Goal: Answer question/provide support: Share knowledge or assist other users

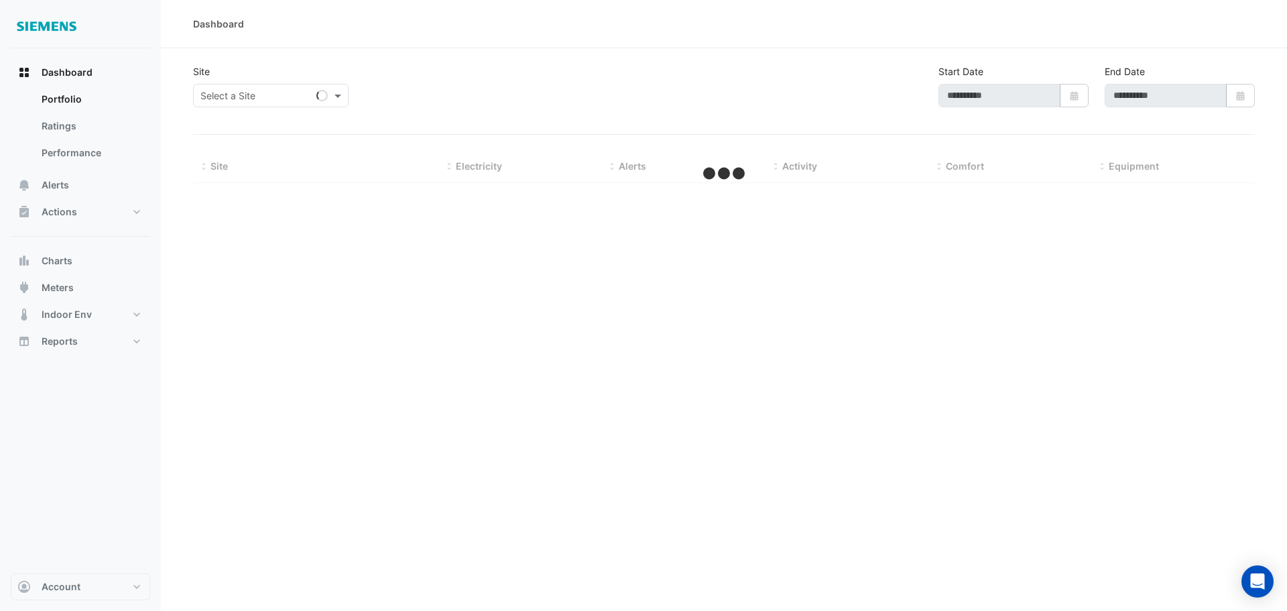
type input "**********"
select select "**"
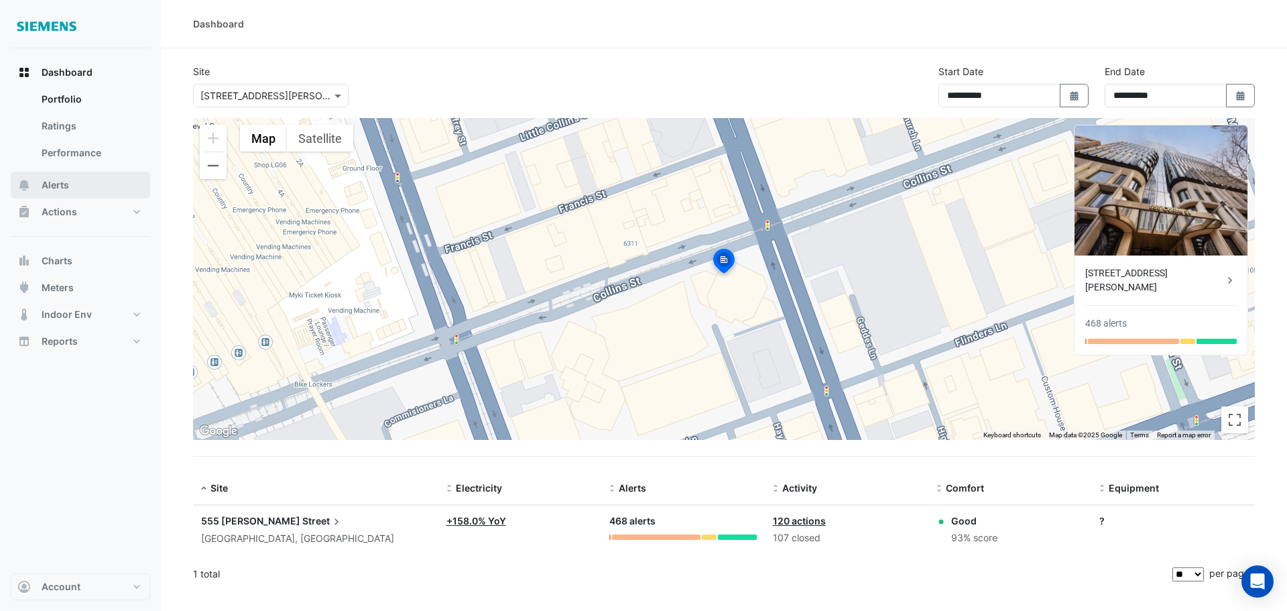
click at [57, 198] on button "Alerts" at bounding box center [80, 185] width 139 height 27
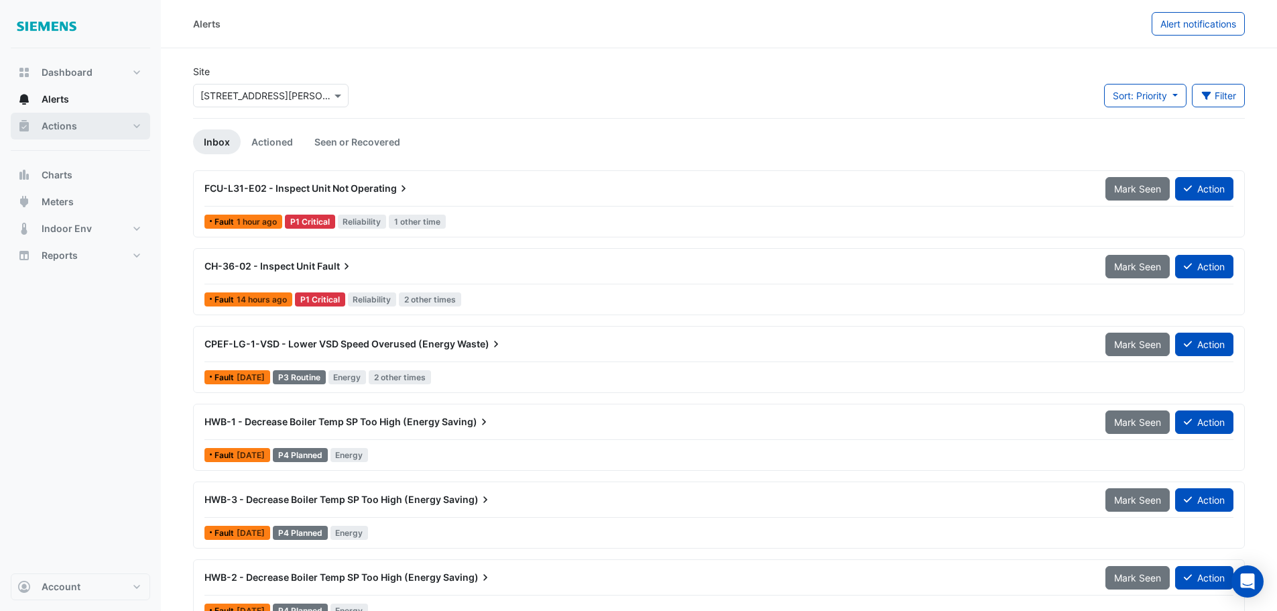
click at [66, 124] on span "Actions" at bounding box center [60, 125] width 36 height 13
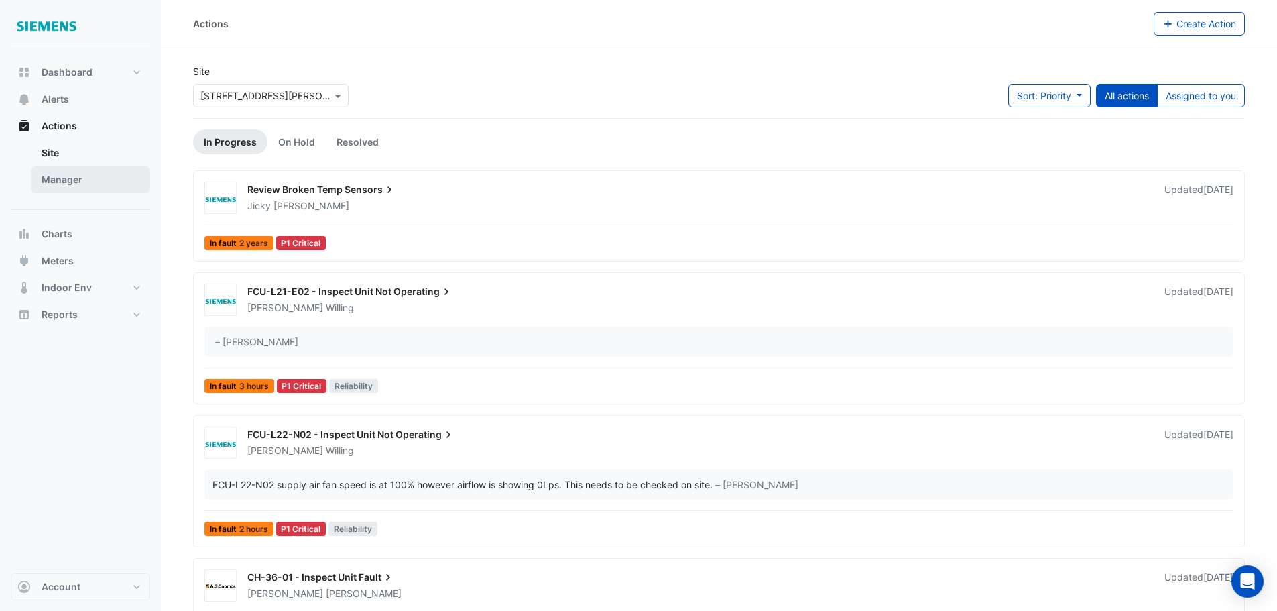
click at [84, 185] on link "Manager" at bounding box center [90, 179] width 119 height 27
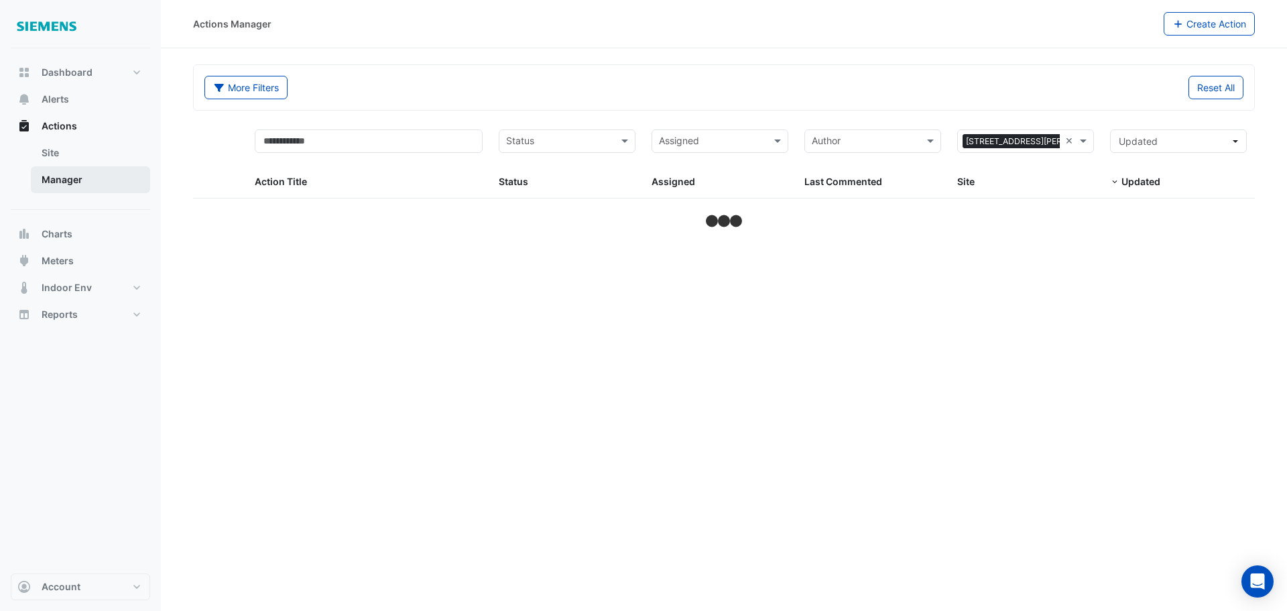
select select "**"
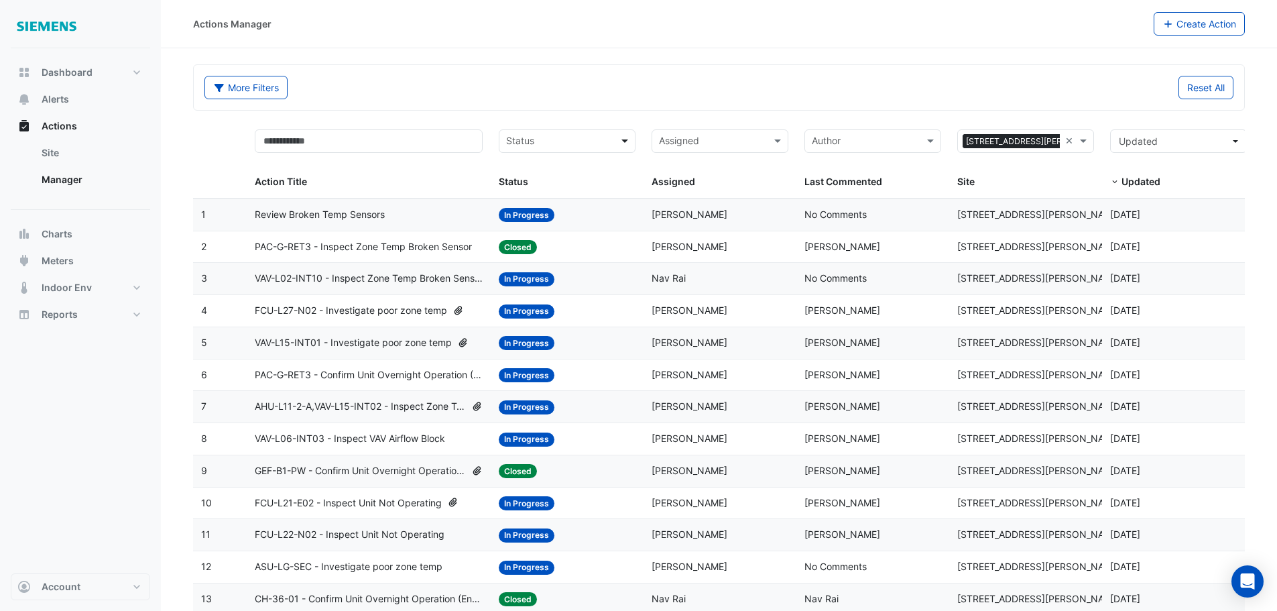
click at [627, 143] on span at bounding box center [626, 140] width 17 height 15
click at [571, 188] on div "In Progress" at bounding box center [566, 189] width 135 height 19
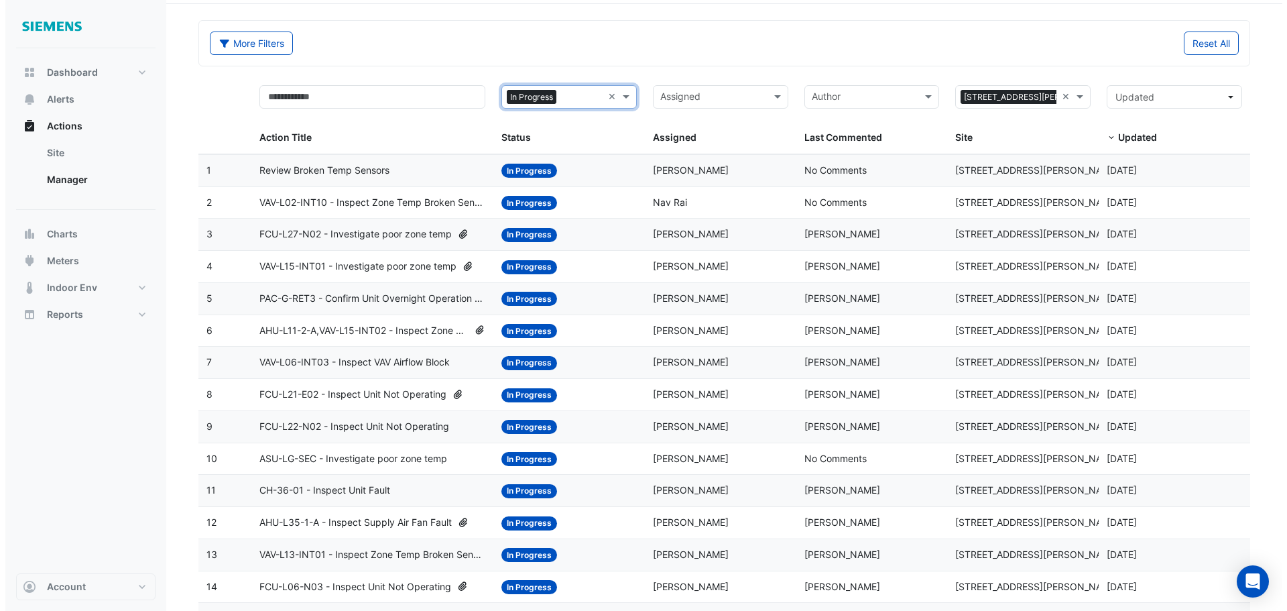
scroll to position [39, 0]
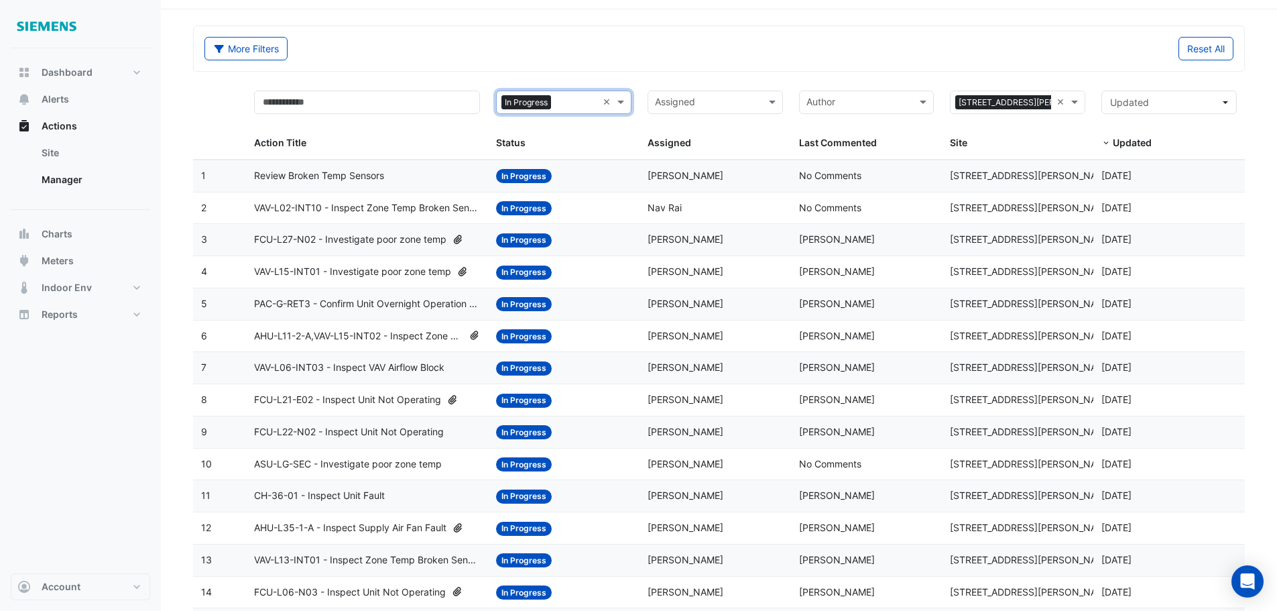
click at [363, 176] on span "Review Broken Temp Sensors" at bounding box center [319, 175] width 130 height 15
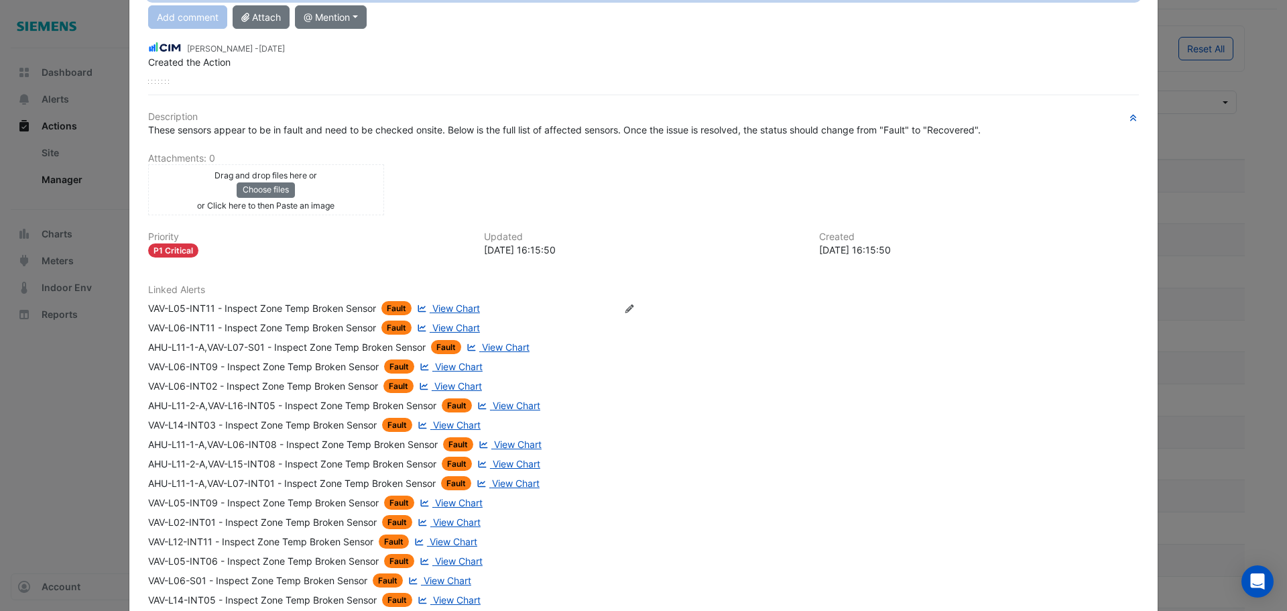
scroll to position [201, 0]
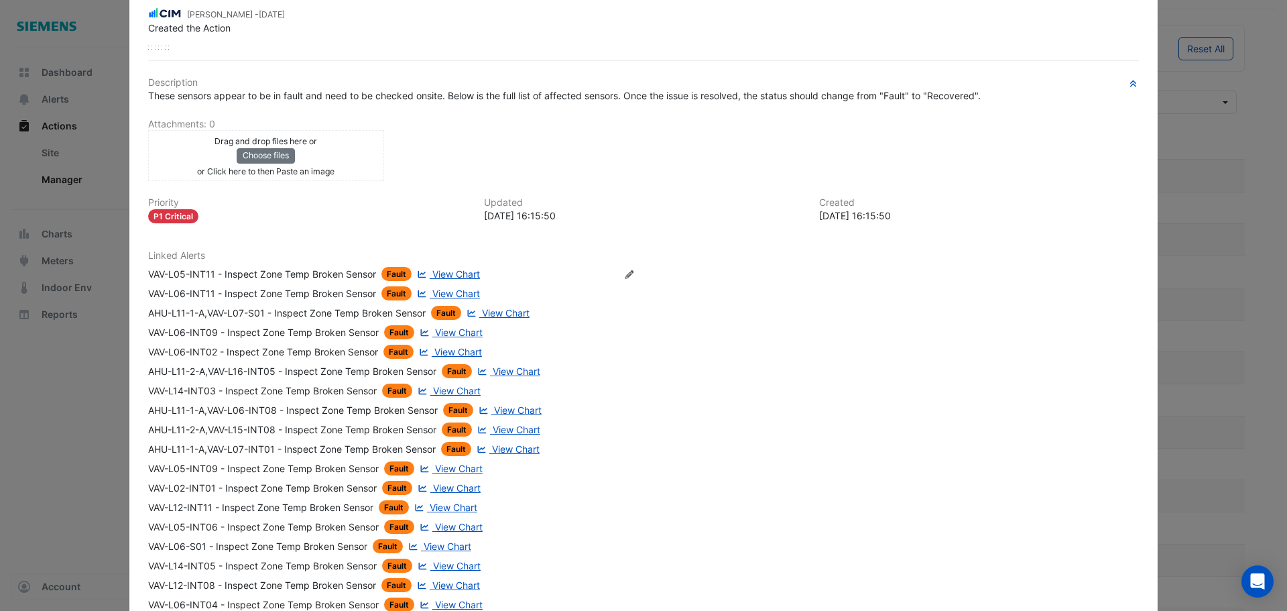
click at [446, 292] on span "View Chart" at bounding box center [456, 293] width 48 height 11
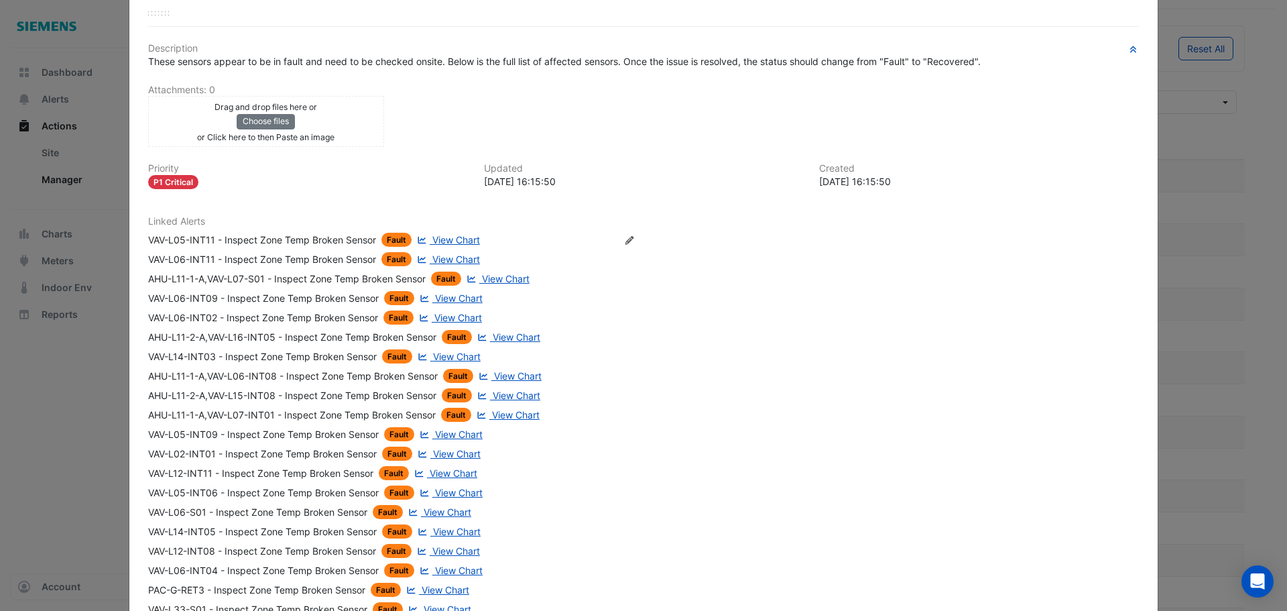
scroll to position [167, 0]
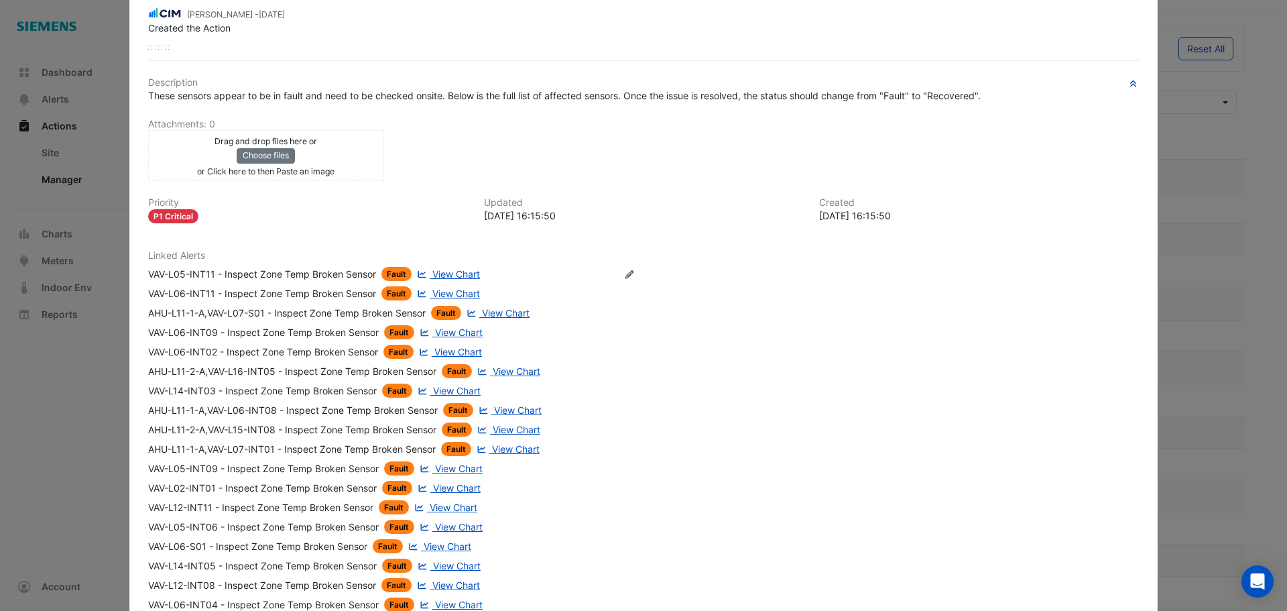
click at [311, 351] on div "VAV-L06-INT02 - Inspect Zone Temp Broken Sensor" at bounding box center [263, 352] width 230 height 14
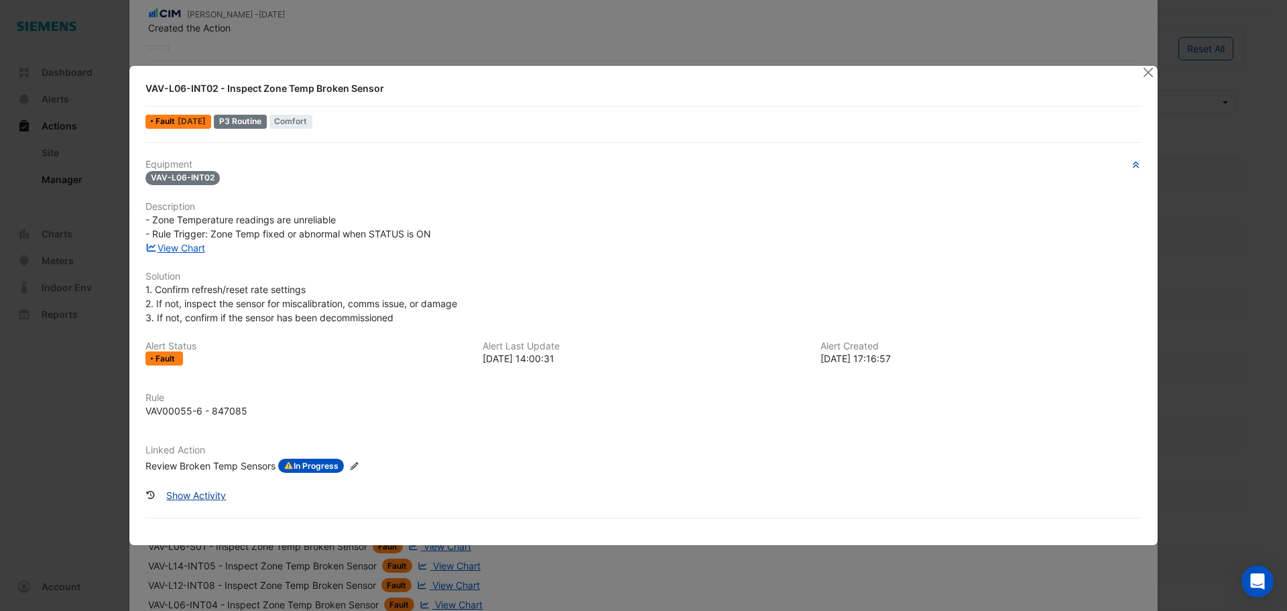
click at [192, 495] on button "Show Activity" at bounding box center [196, 494] width 77 height 23
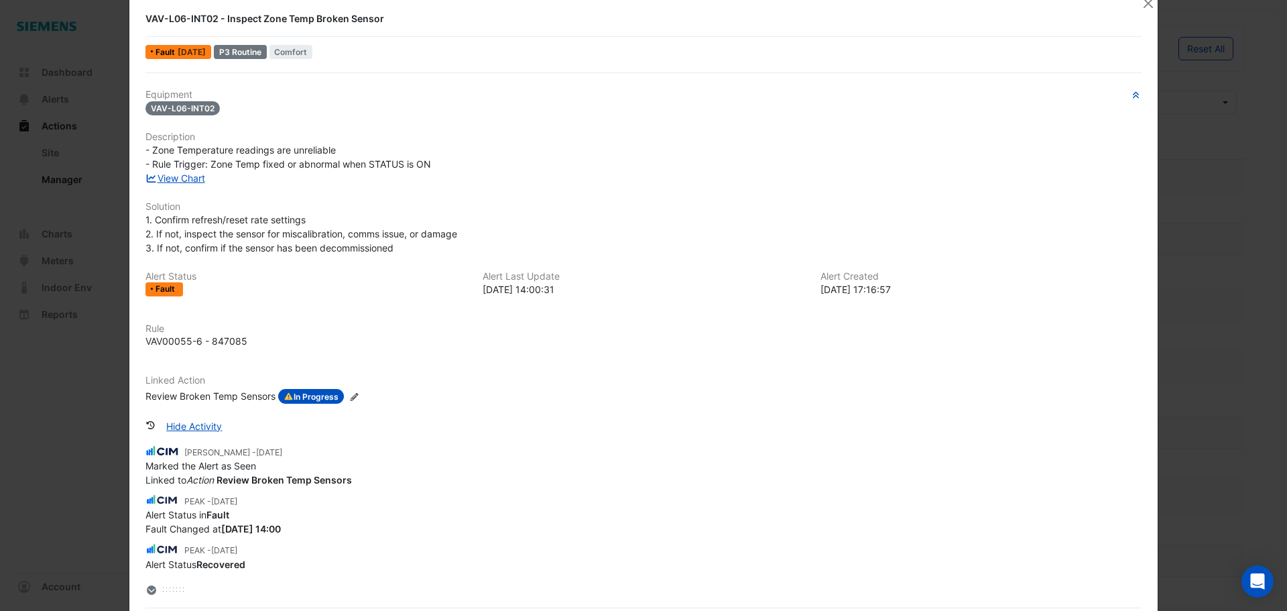
scroll to position [0, 0]
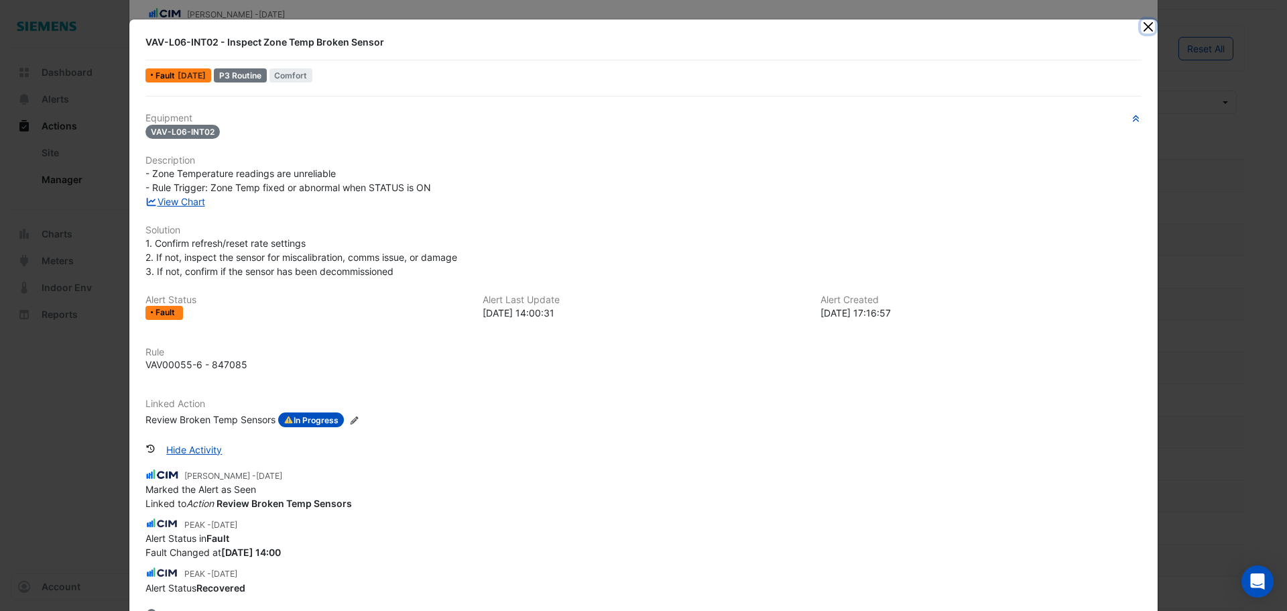
click at [1143, 29] on button "Close" at bounding box center [1148, 26] width 14 height 14
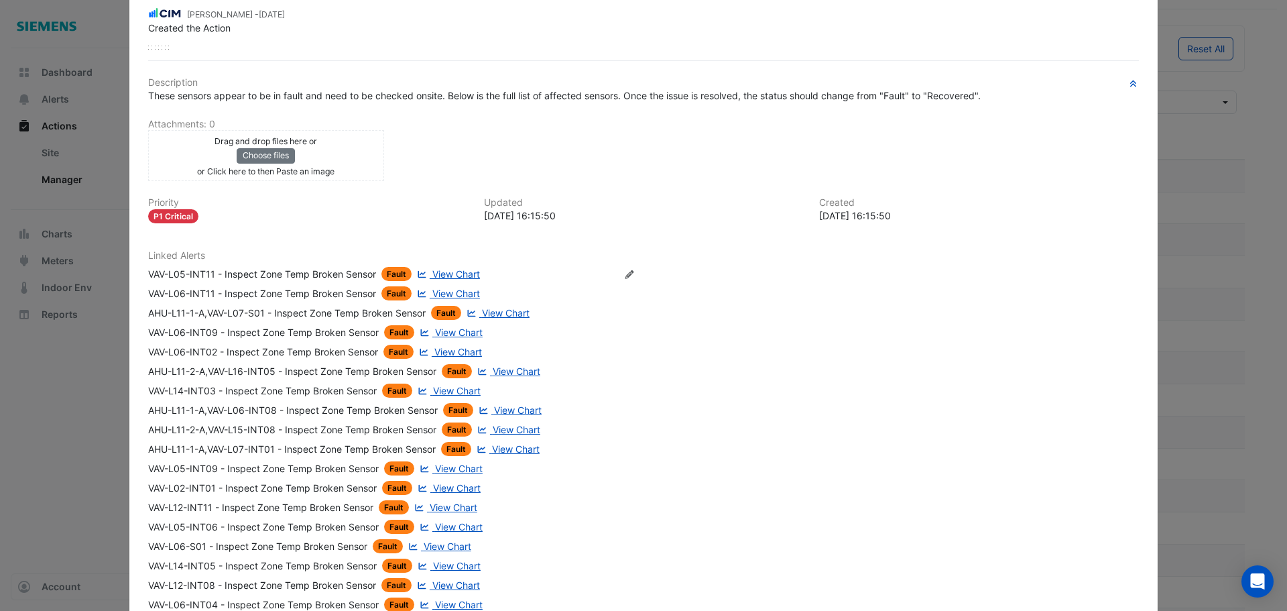
click at [200, 292] on div "VAV-L06-INT11 - Inspect Zone Temp Broken Sensor" at bounding box center [262, 293] width 228 height 14
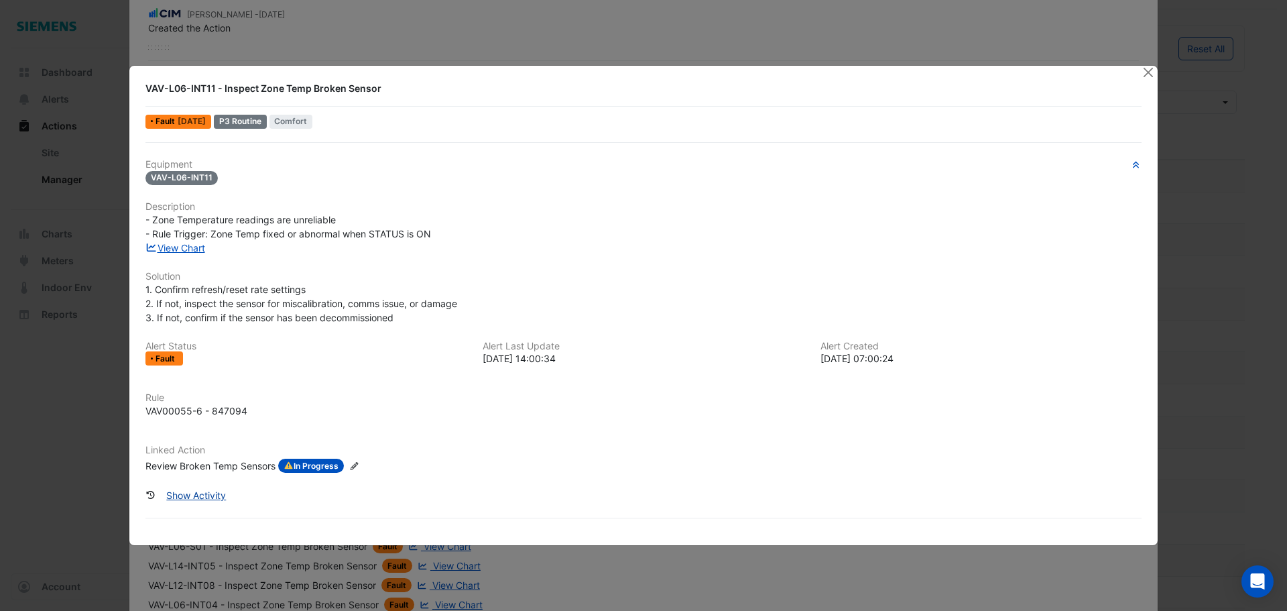
click at [208, 493] on button "Show Activity" at bounding box center [196, 494] width 77 height 23
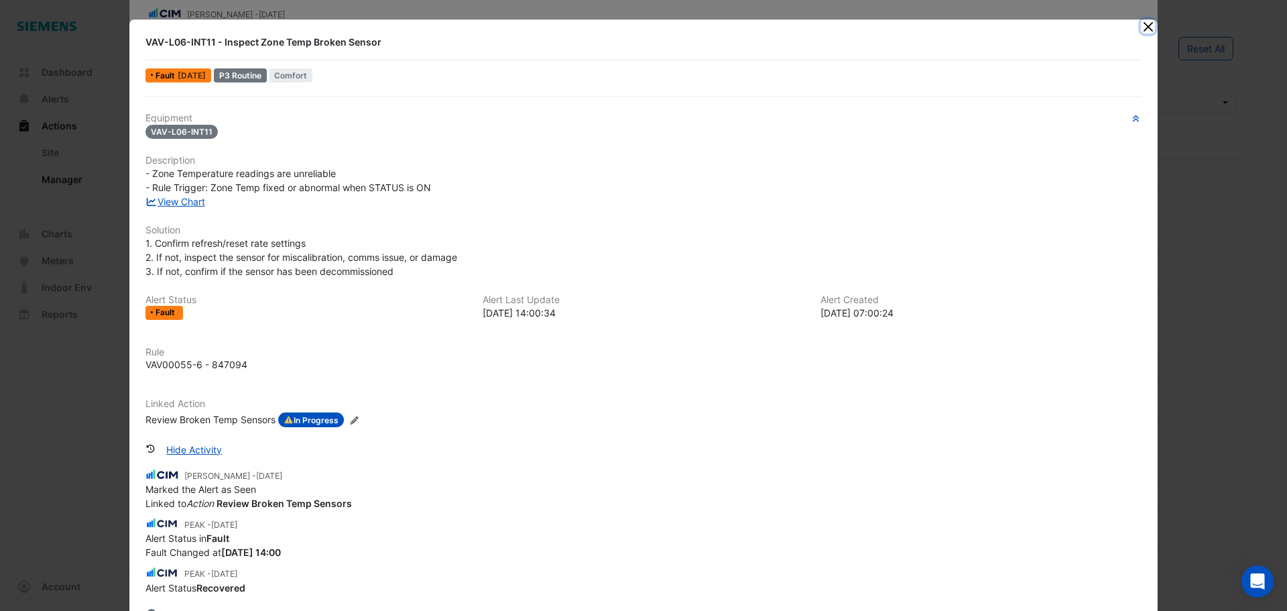
click at [1141, 27] on button "Close" at bounding box center [1148, 26] width 14 height 14
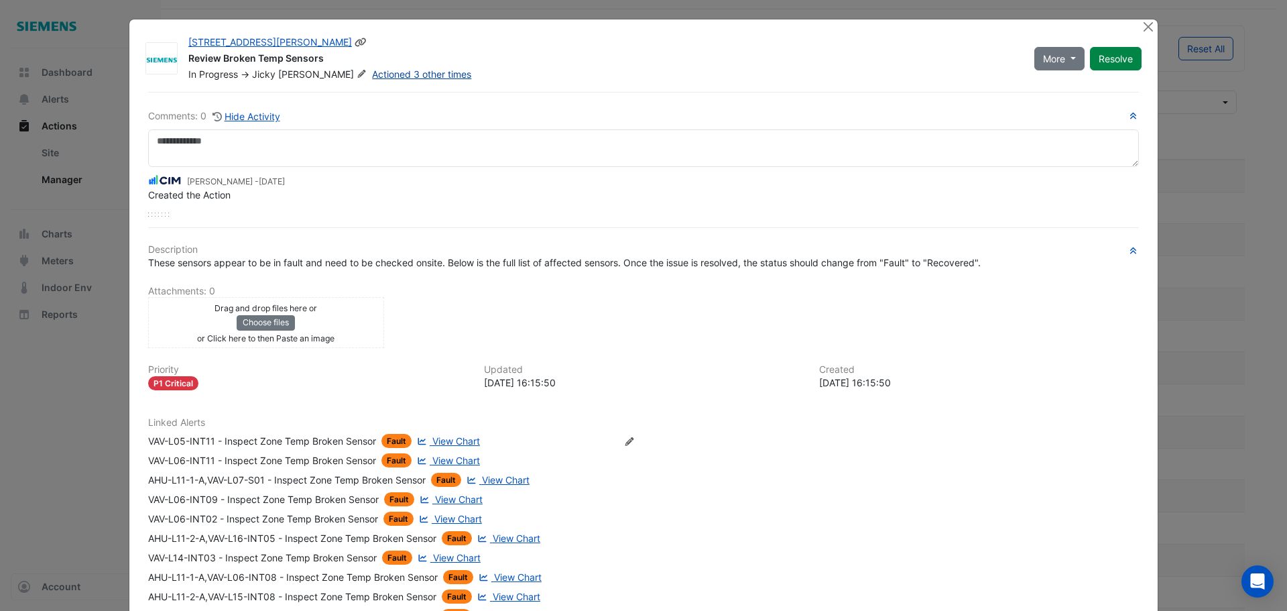
click at [372, 72] on link "Actioned 3 other times" at bounding box center [421, 73] width 99 height 11
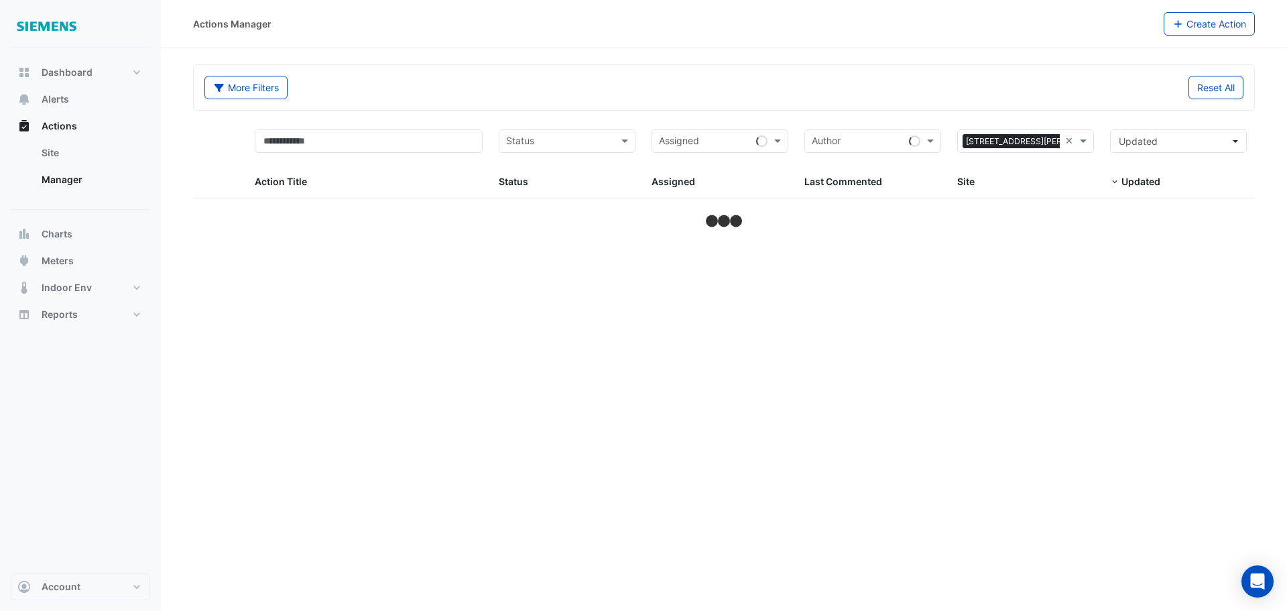
select select "**"
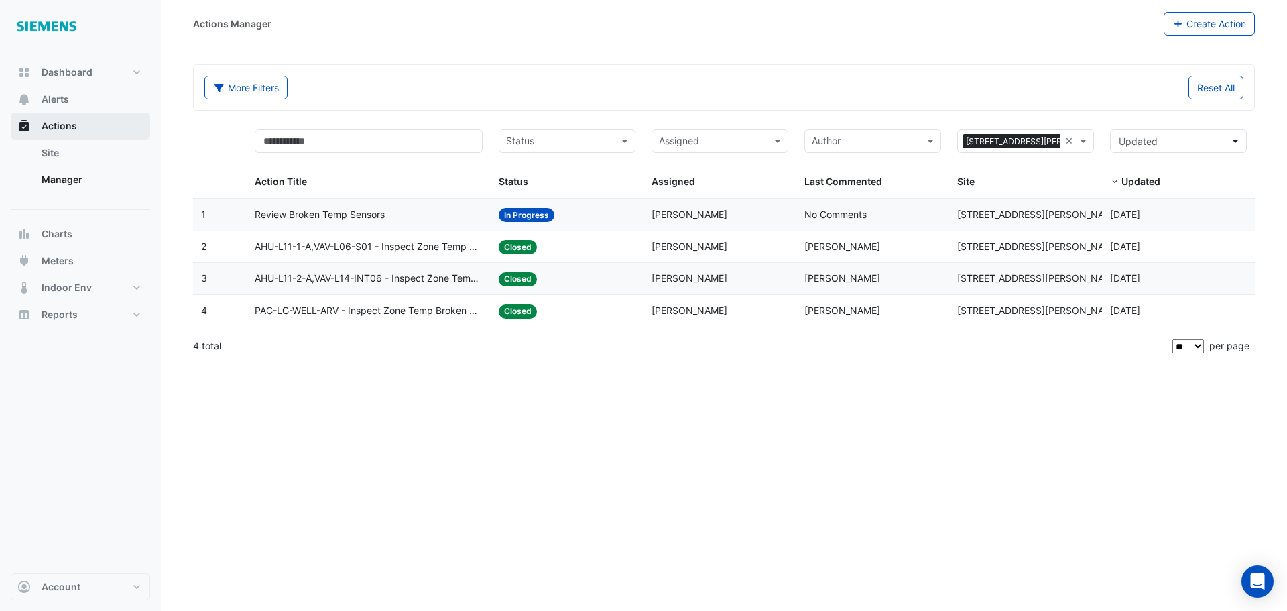
click at [70, 127] on span "Actions" at bounding box center [60, 125] width 36 height 13
click at [73, 128] on span "Actions" at bounding box center [60, 125] width 36 height 13
click at [70, 179] on link "Manager" at bounding box center [90, 179] width 119 height 27
click at [1203, 86] on button "Reset All" at bounding box center [1215, 87] width 55 height 23
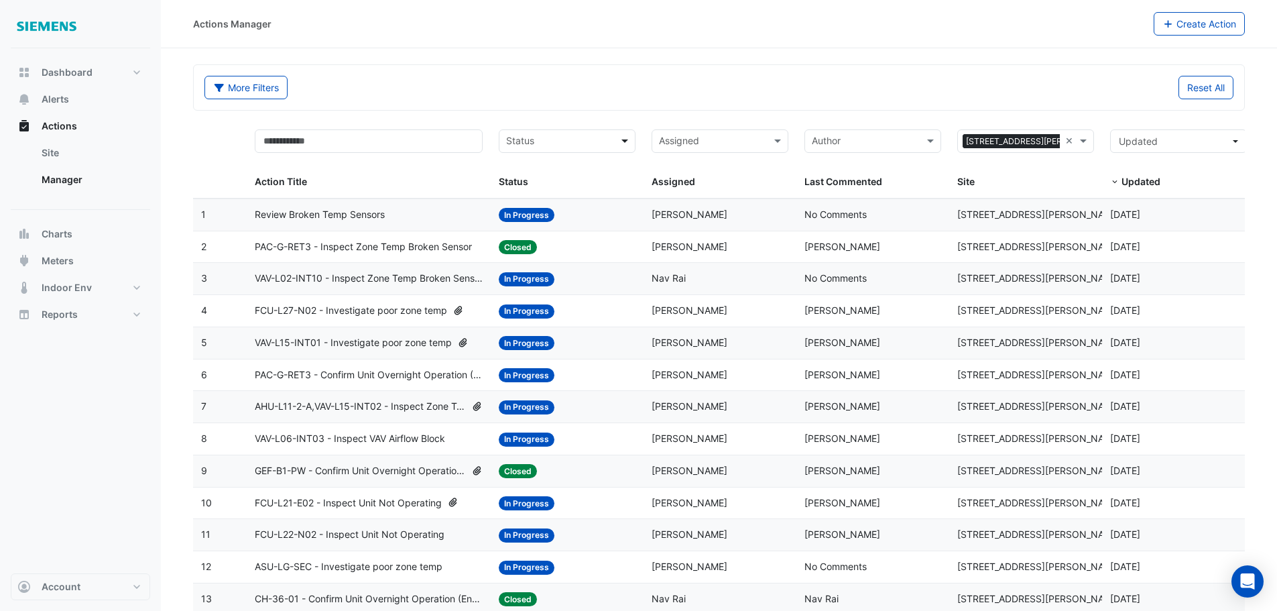
click at [630, 138] on span at bounding box center [626, 140] width 17 height 15
click at [571, 197] on div "In Progress" at bounding box center [566, 189] width 135 height 19
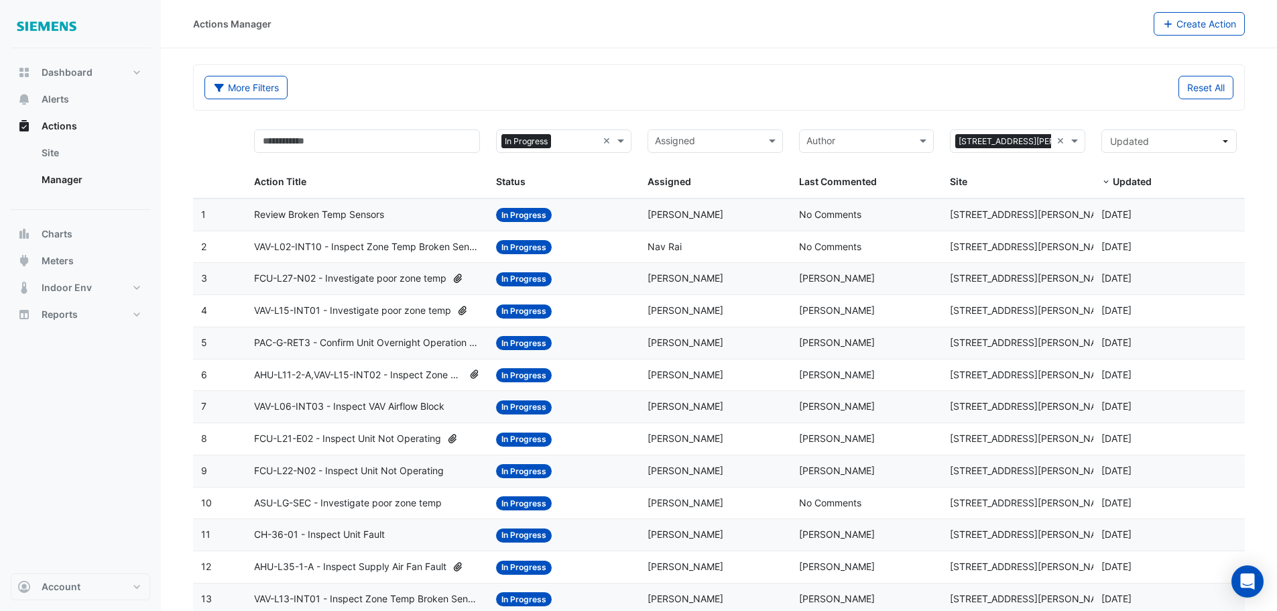
click at [347, 407] on span "VAV-L06-INT03 - Inspect VAV Airflow Block" at bounding box center [349, 406] width 190 height 15
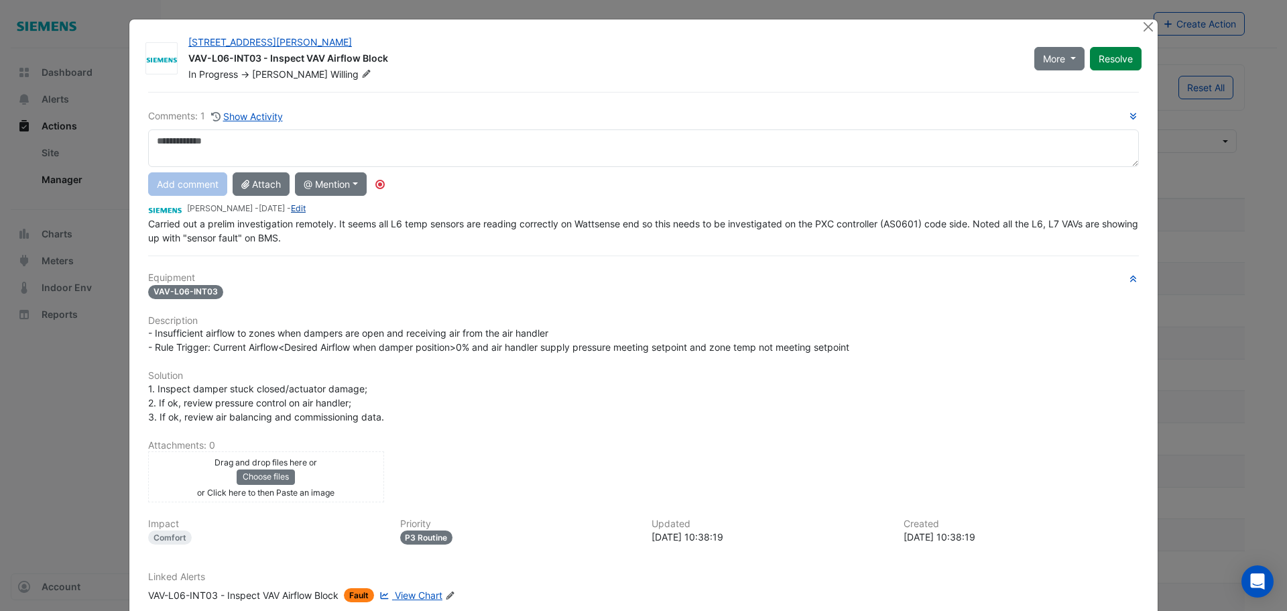
click at [306, 209] on link "Edit" at bounding box center [298, 208] width 15 height 10
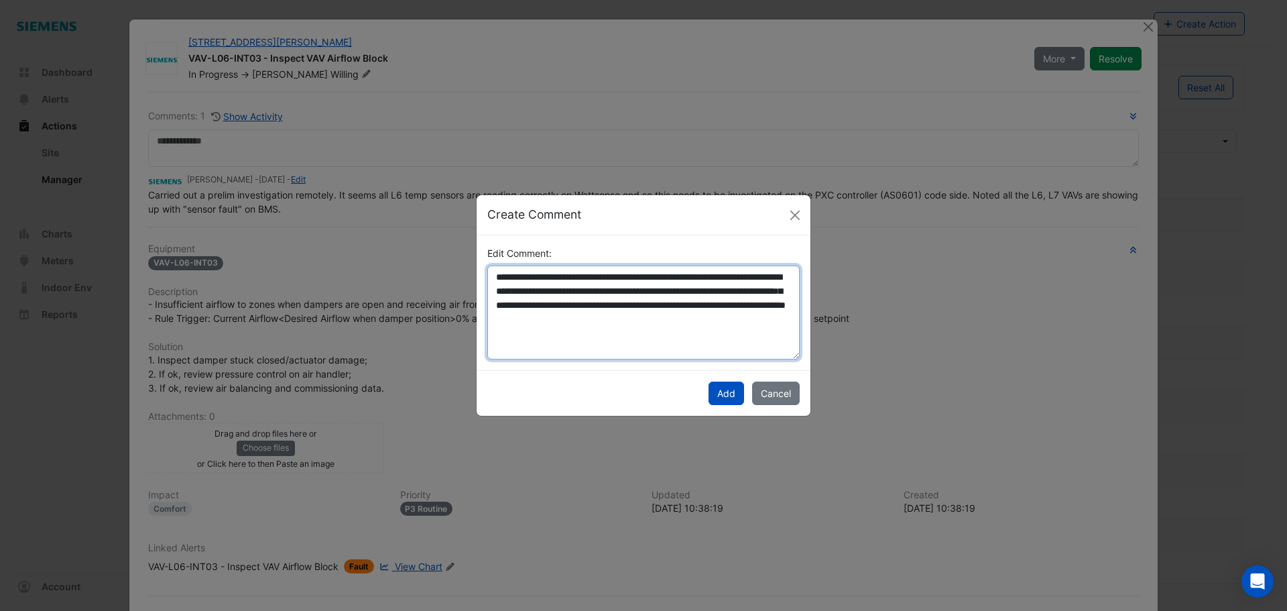
click at [552, 321] on textarea "**********" at bounding box center [643, 312] width 312 height 94
type textarea "**********"
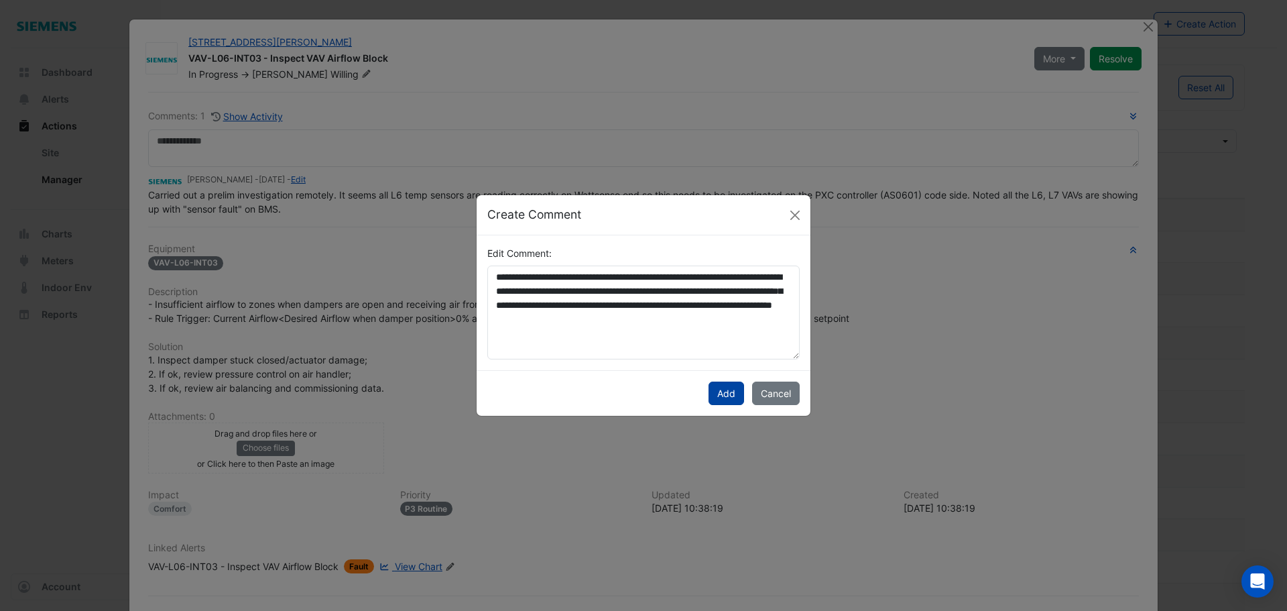
click at [724, 394] on button "Add" at bounding box center [726, 392] width 36 height 23
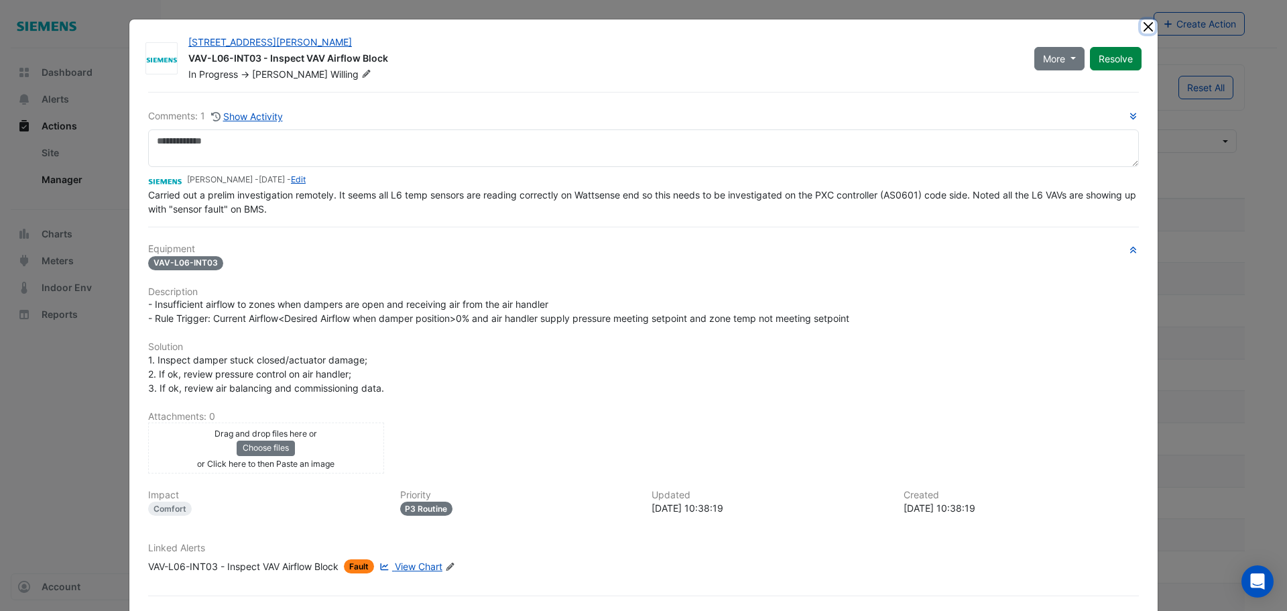
click at [1144, 26] on button "Close" at bounding box center [1148, 26] width 14 height 14
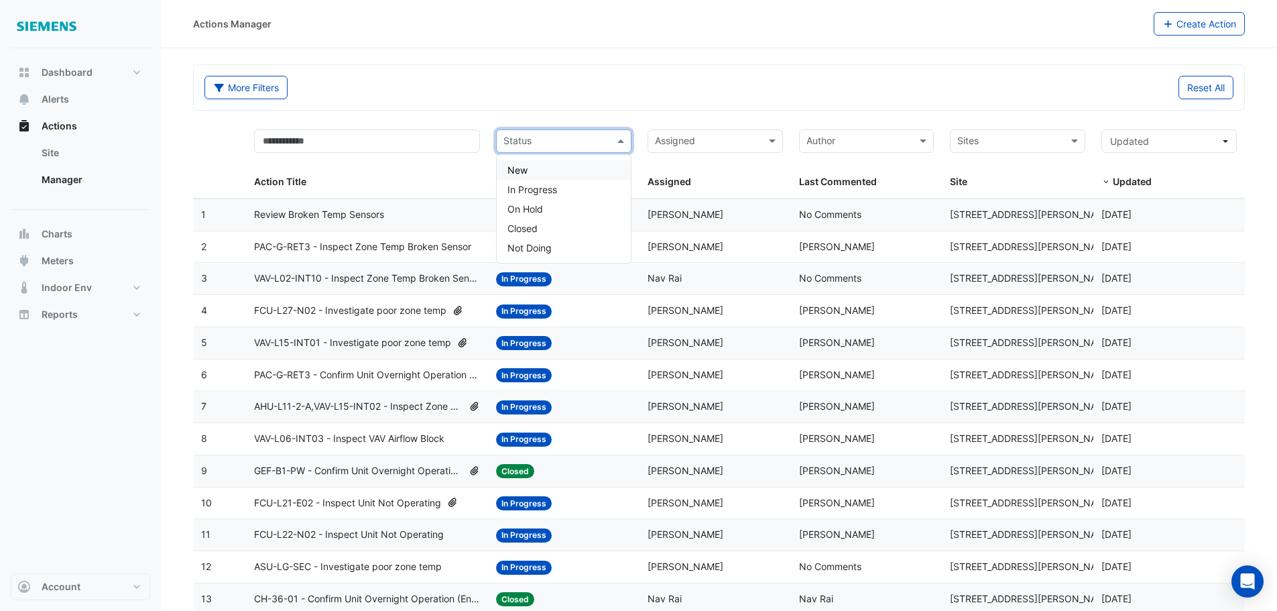
click at [625, 143] on span at bounding box center [622, 140] width 17 height 15
click at [572, 190] on div "In Progress" at bounding box center [564, 189] width 134 height 19
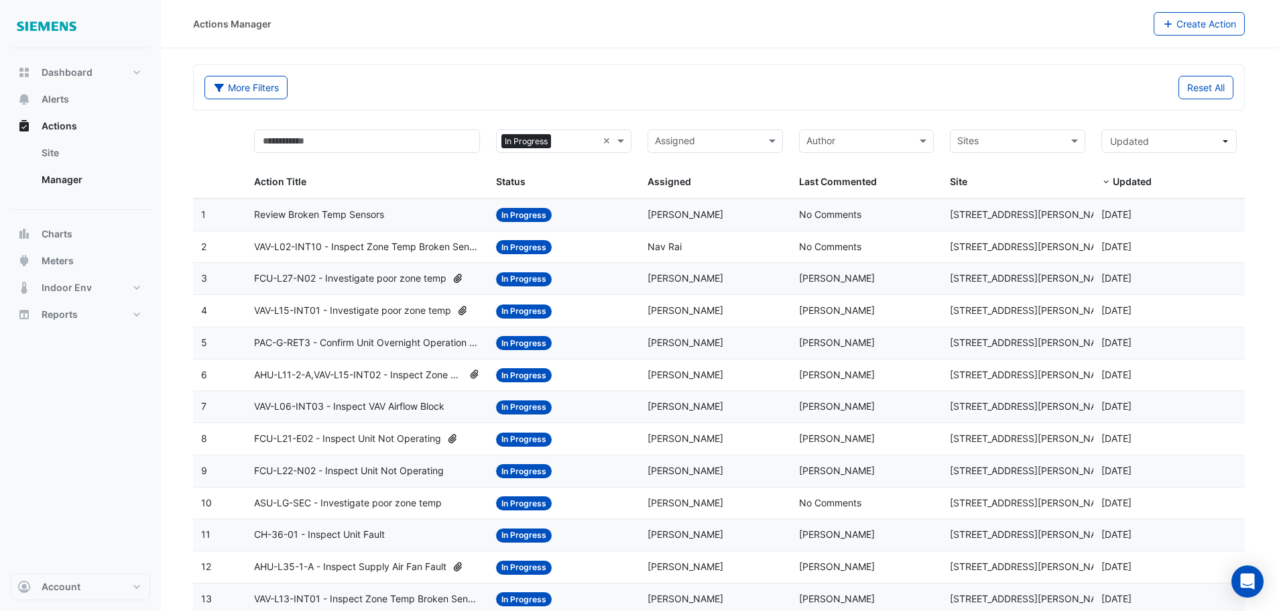
click at [371, 405] on span "VAV-L06-INT03 - Inspect VAV Airflow Block" at bounding box center [349, 406] width 190 height 15
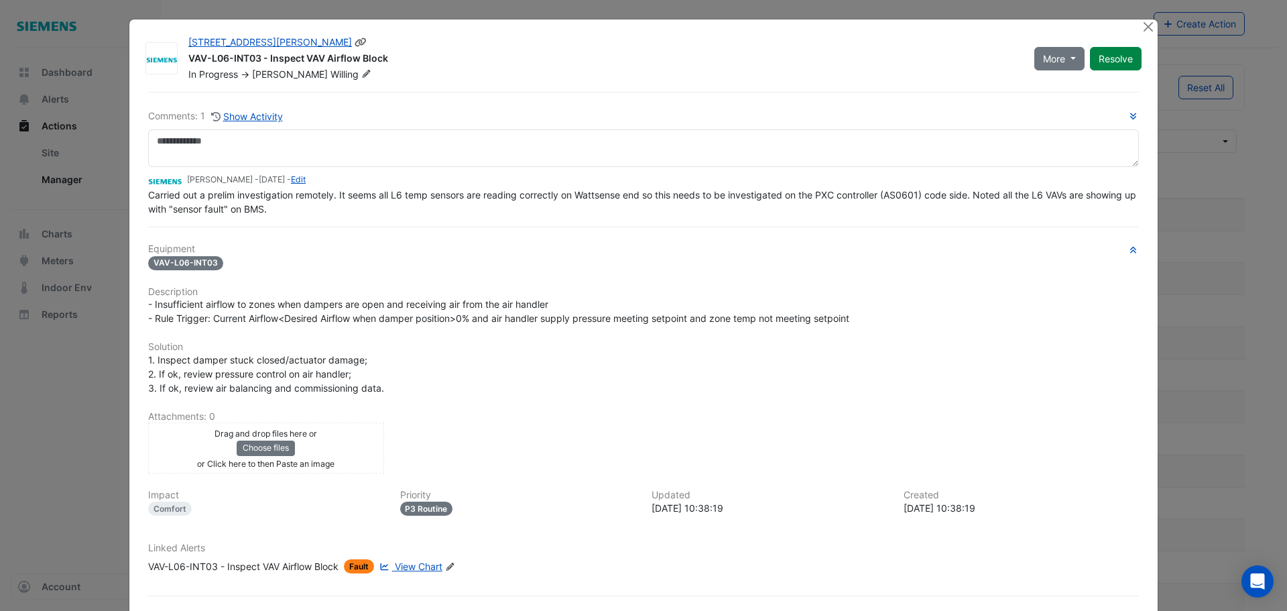
drag, startPoint x: 383, startPoint y: 61, endPoint x: 184, endPoint y: 60, distance: 199.7
click at [188, 60] on div "VAV-L06-INT03 - Inspect VAV Airflow Block" at bounding box center [603, 60] width 830 height 16
copy div "VAV-L06-INT03 - Inspect VAV Airflow Block"
click at [1141, 29] on button "Close" at bounding box center [1148, 26] width 14 height 14
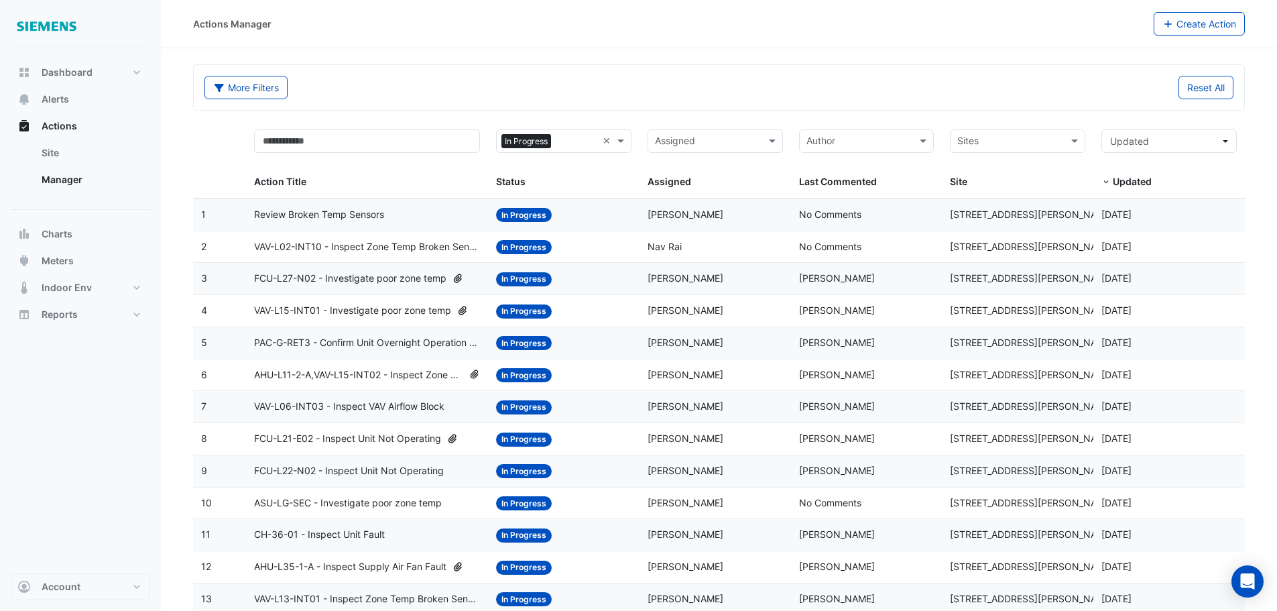
click at [347, 216] on span "Review Broken Temp Sensors" at bounding box center [319, 214] width 130 height 15
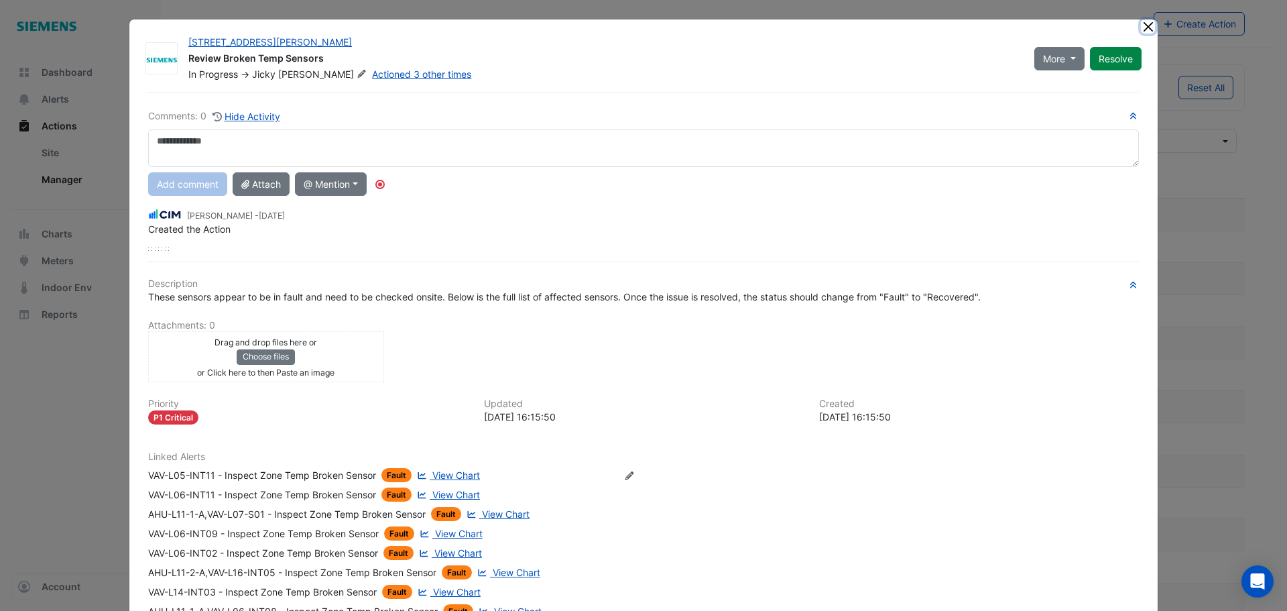
click at [1142, 21] on button "Close" at bounding box center [1148, 26] width 14 height 14
